Goal: Find specific fact: Find contact information

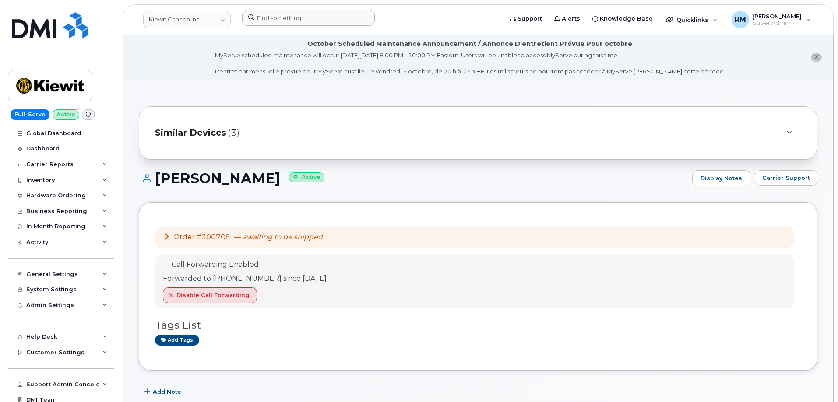
scroll to position [263, 0]
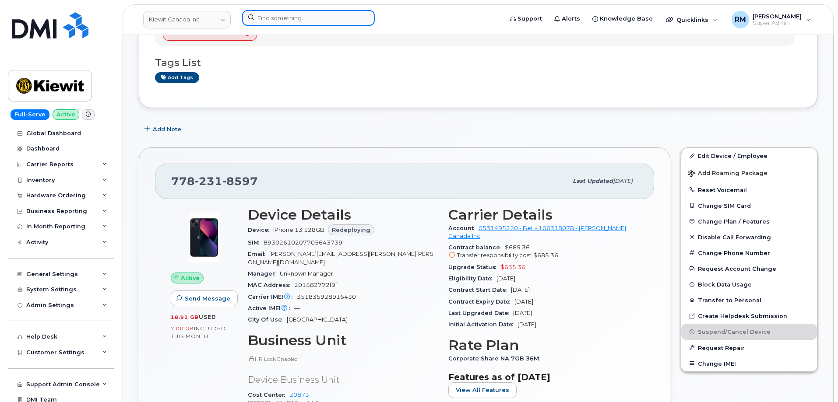
click at [303, 16] on input at bounding box center [308, 18] width 133 height 16
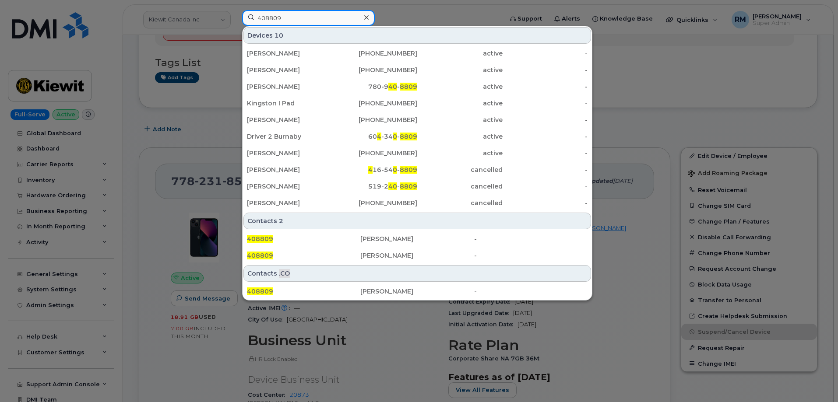
drag, startPoint x: 309, startPoint y: 18, endPoint x: 216, endPoint y: 18, distance: 92.4
click at [235, 18] on div "408809 Devices 10 Andrew Kervin 782-641-7423 active - WISAM YOUSEF 587-334-6112…" at bounding box center [369, 19] width 269 height 19
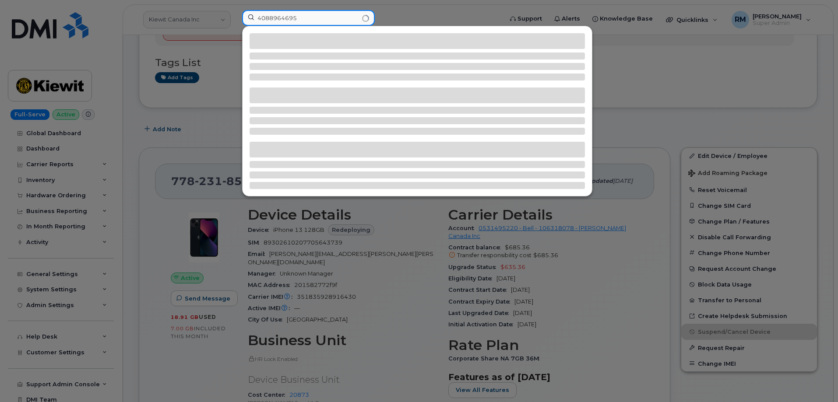
type input "4088964695"
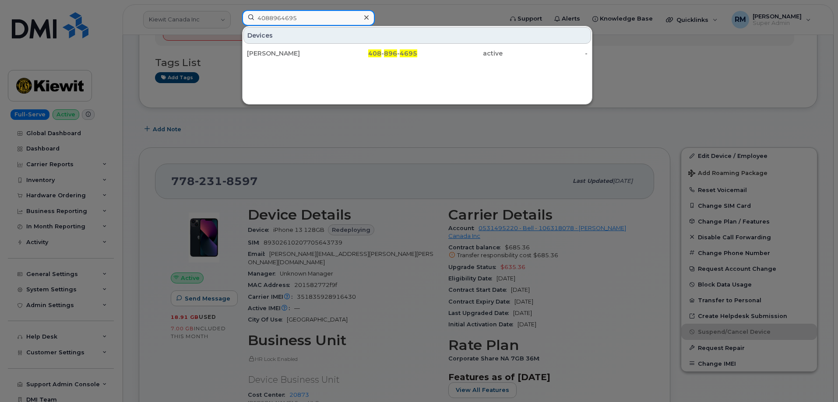
click at [275, 17] on input "4088964695" at bounding box center [308, 18] width 133 height 16
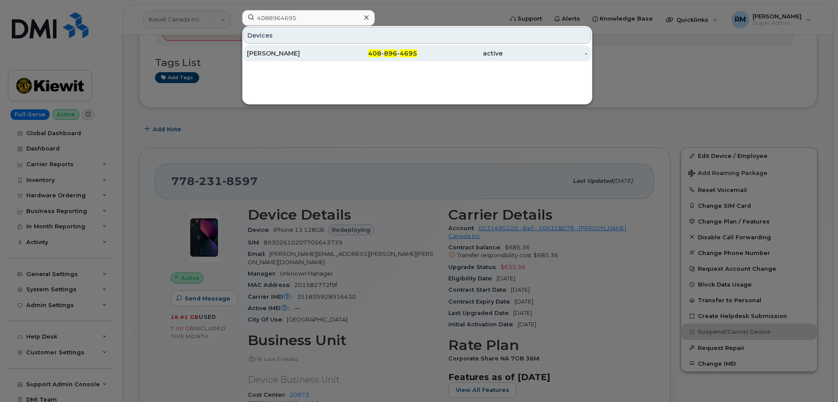
click at [276, 53] on div "ERKAN ZEREN" at bounding box center [289, 53] width 85 height 9
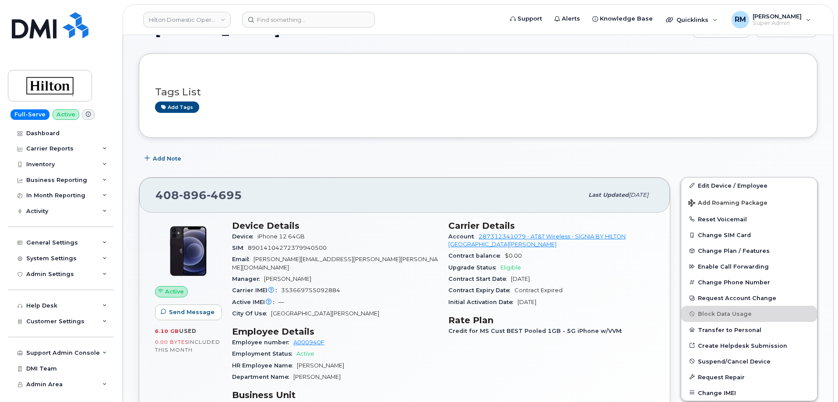
scroll to position [175, 0]
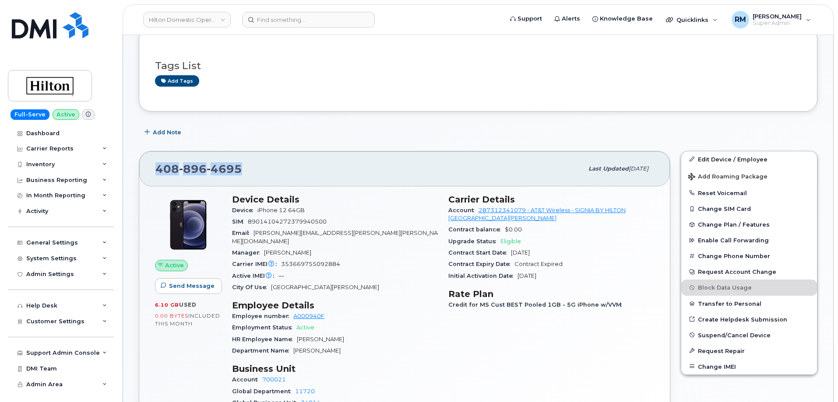
drag, startPoint x: 244, startPoint y: 169, endPoint x: 136, endPoint y: 172, distance: 108.2
click at [136, 172] on div "408 896 4695 Last updated Sep 19, 2025 Active Send Message 6.10 GB  used 0.00 B…" at bounding box center [405, 309] width 542 height 327
copy span "408 896 4695"
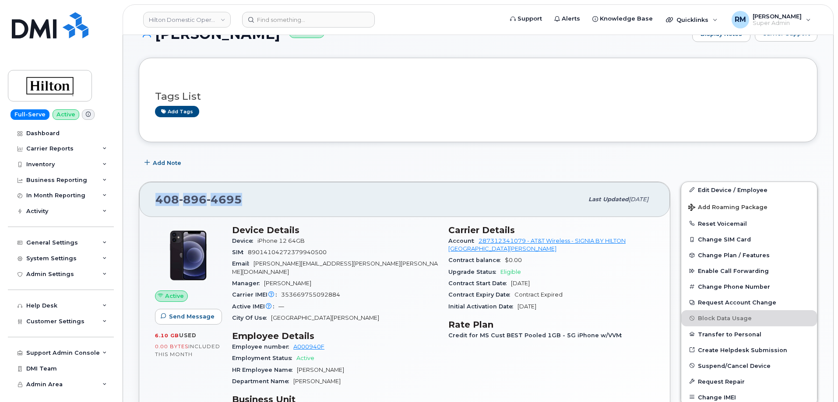
scroll to position [137, 0]
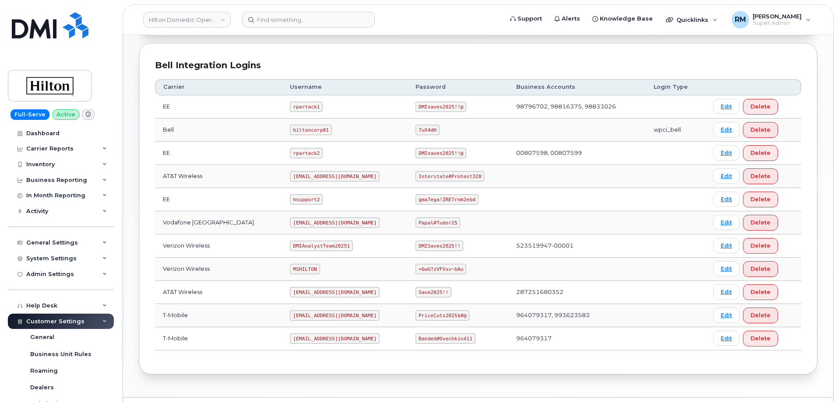
scroll to position [222, 0]
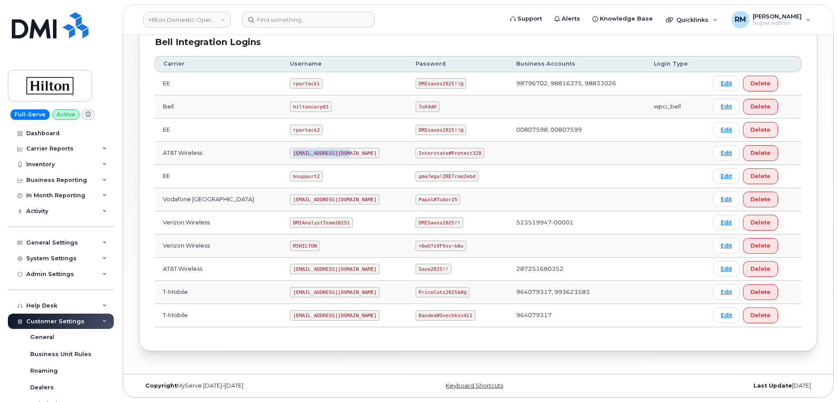
drag, startPoint x: 282, startPoint y: 153, endPoint x: 354, endPoint y: 154, distance: 72.2
click at [354, 154] on td "ms-hilton@dminc.com" at bounding box center [345, 153] width 126 height 23
copy code "ms-hilton@dminc.com"
drag, startPoint x: 423, startPoint y: 153, endPoint x: 480, endPoint y: 153, distance: 57.8
click at [480, 153] on td "Interstate#Protest328" at bounding box center [458, 153] width 101 height 23
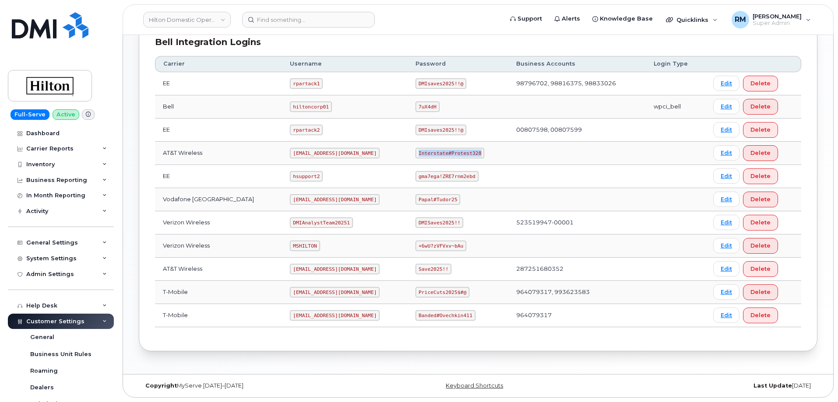
copy code "Interstate#Protest328"
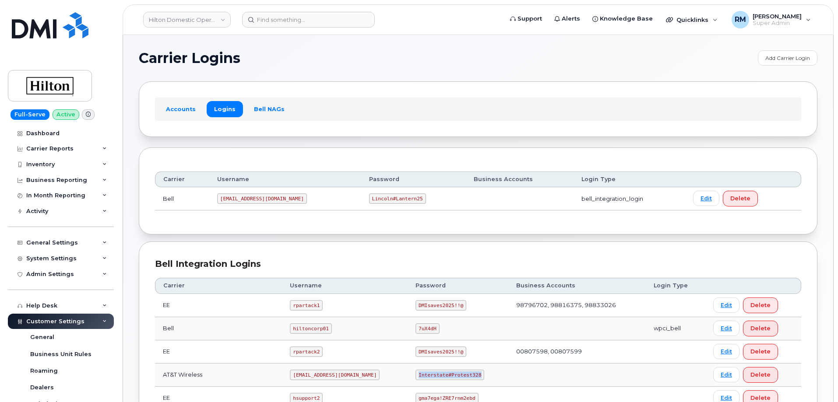
scroll to position [0, 0]
click at [271, 21] on input at bounding box center [308, 20] width 133 height 16
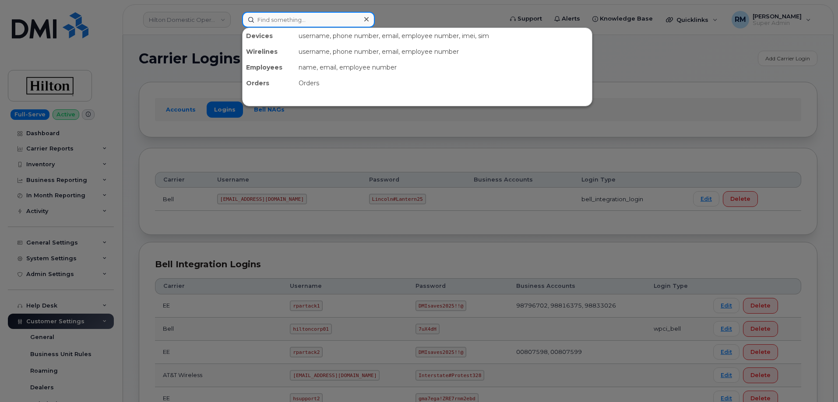
paste input "Interstate#Protest328"
type input "Interstate#Protest328"
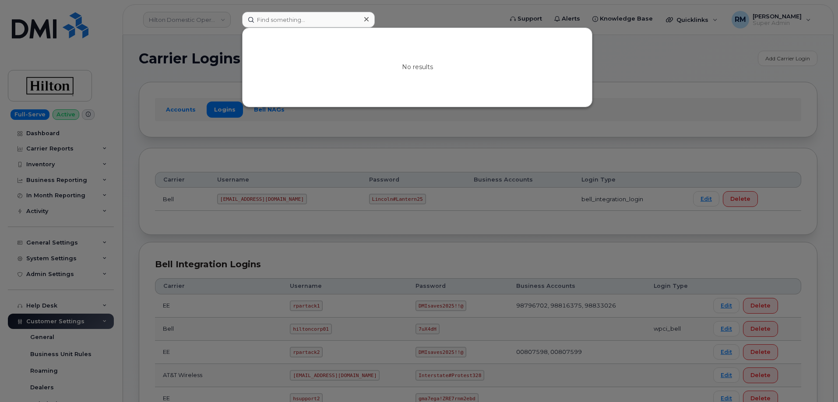
click at [292, 151] on div at bounding box center [419, 201] width 838 height 402
click at [277, 21] on input at bounding box center [308, 20] width 133 height 16
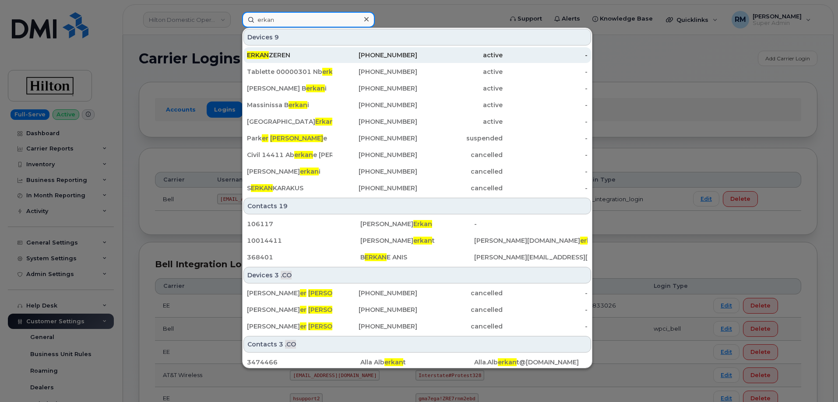
type input "erkan"
click at [268, 55] on span "ERKAN" at bounding box center [258, 55] width 22 height 8
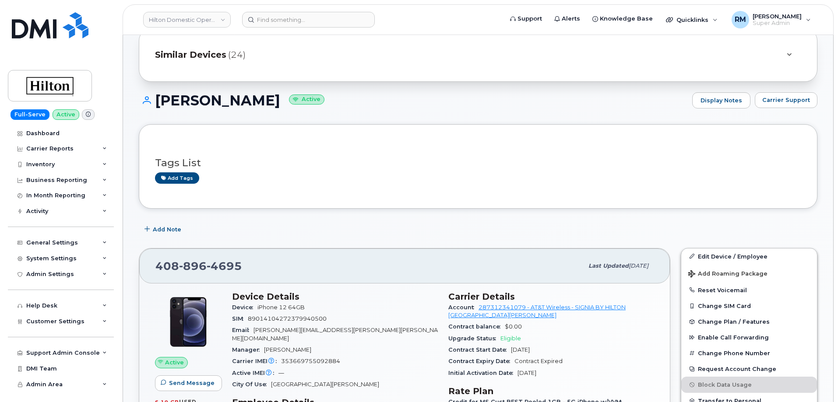
scroll to position [74, 0]
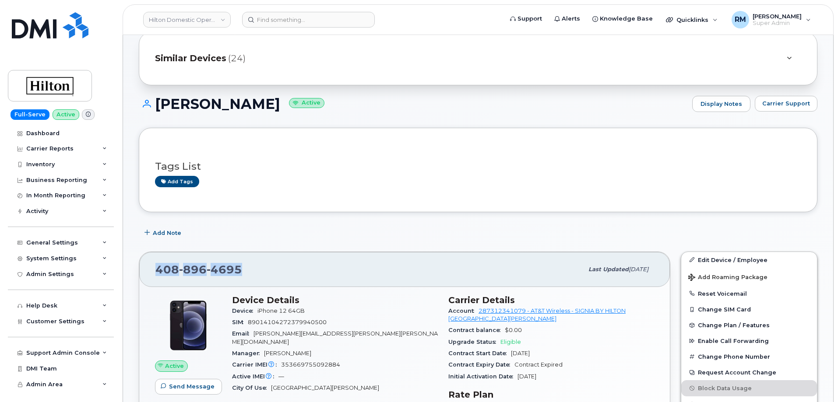
drag, startPoint x: 248, startPoint y: 270, endPoint x: 148, endPoint y: 268, distance: 100.7
click at [148, 268] on div "408 896 4695 Last updated Sep 19, 2025" at bounding box center [404, 269] width 531 height 35
copy span "408 896 4695"
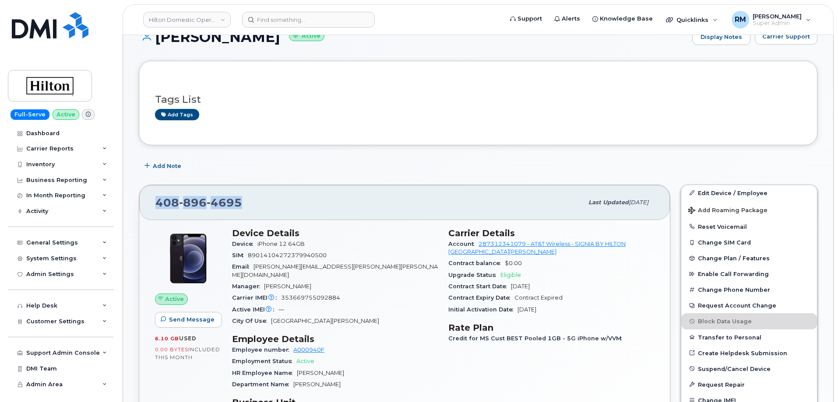
scroll to position [162, 0]
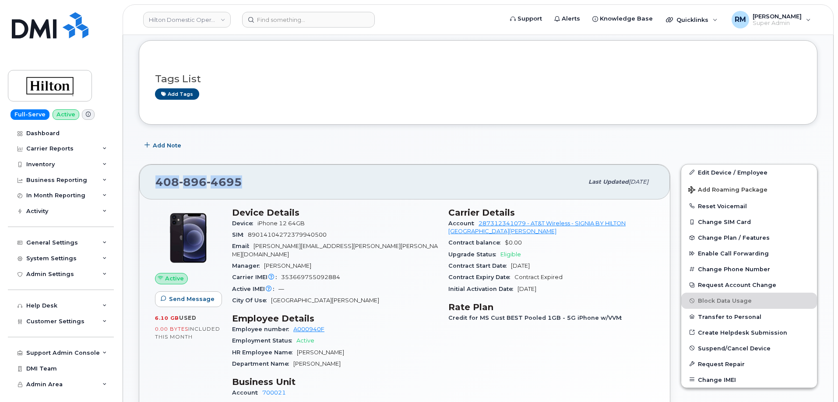
click at [370, 182] on div "408 896 4695" at bounding box center [369, 182] width 428 height 18
click at [397, 245] on div "Email Elaina.Vaughn@hilton.com" at bounding box center [335, 251] width 206 height 20
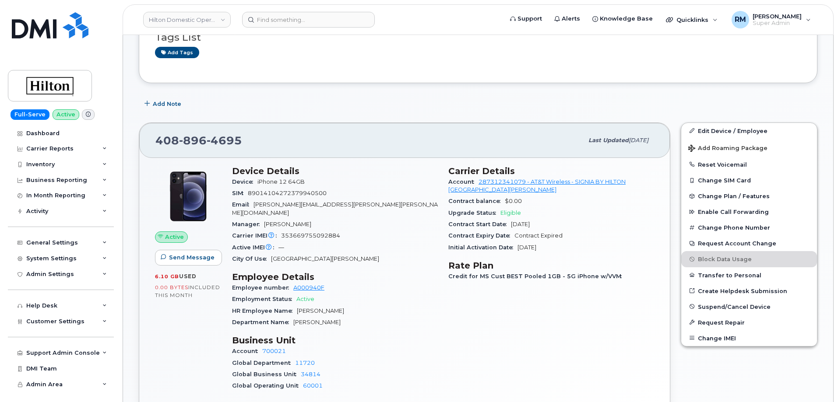
scroll to position [206, 0]
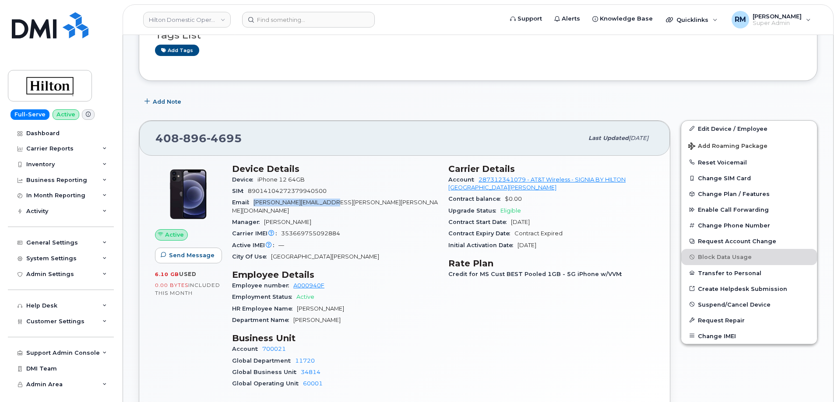
drag, startPoint x: 328, startPoint y: 207, endPoint x: 254, endPoint y: 202, distance: 75.1
click at [254, 202] on div "Email Elaina.Vaughn@hilton.com" at bounding box center [335, 207] width 206 height 20
click at [369, 217] on div "Manager Bharat Lugani" at bounding box center [335, 222] width 206 height 11
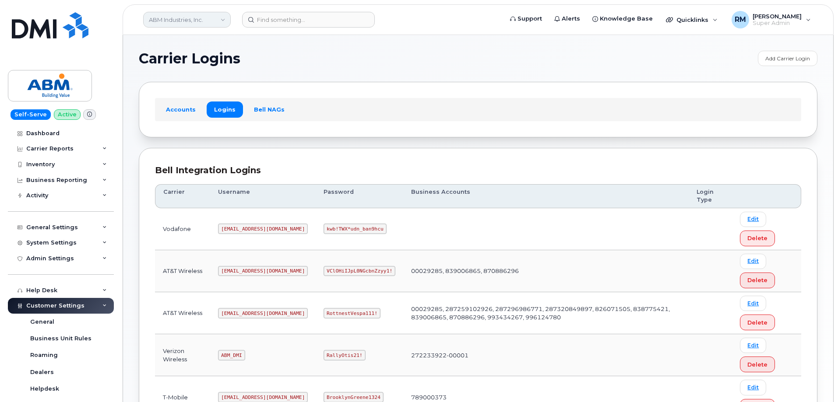
click at [221, 23] on link "ABM Industries, Inc." at bounding box center [187, 20] width 88 height 16
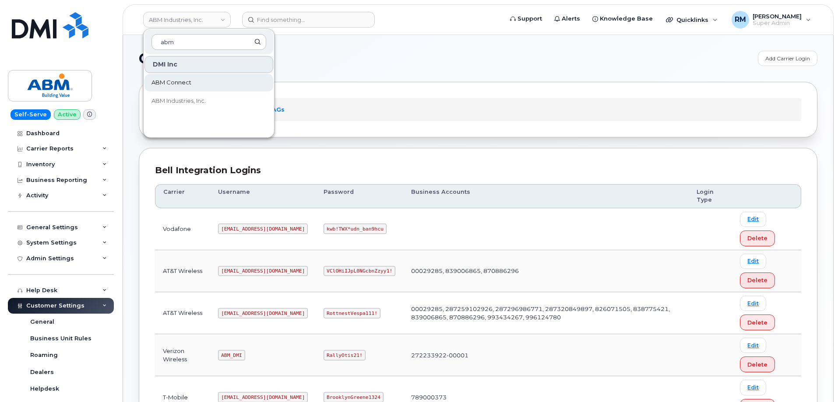
type input "abm"
click at [186, 83] on span "ABM Connect" at bounding box center [171, 82] width 40 height 9
